Goal: Navigation & Orientation: Understand site structure

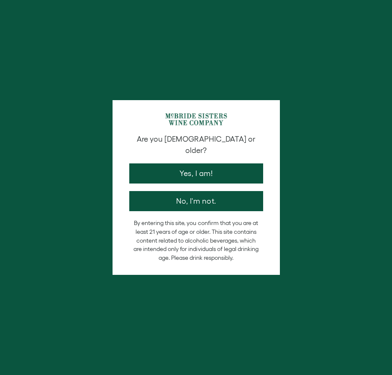
click at [196, 234] on p "By entering this site, you confirm that you are at least 21 years of age or old…" at bounding box center [197, 240] width 126 height 43
